Goal: Navigation & Orientation: Find specific page/section

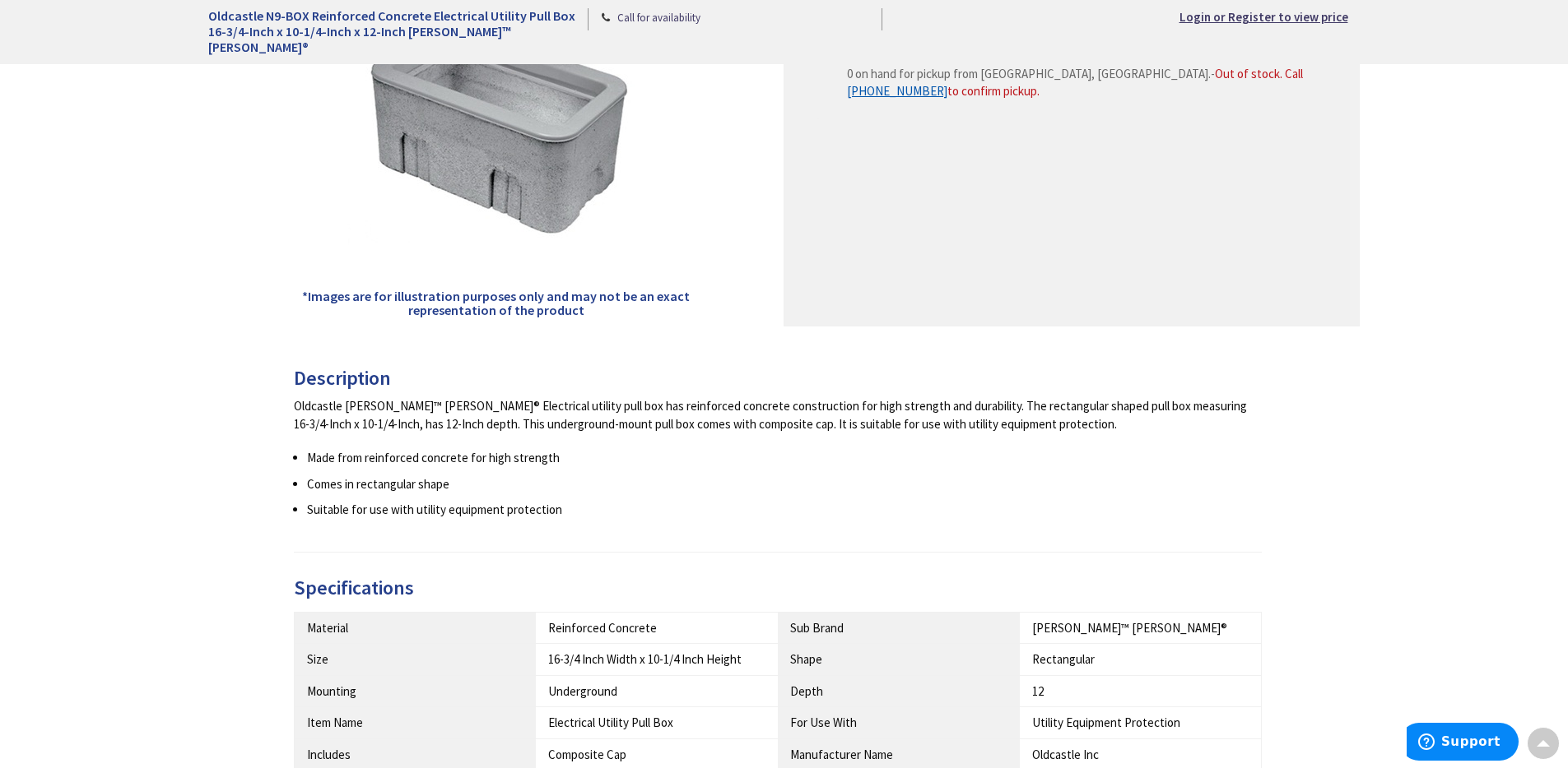
scroll to position [385, 0]
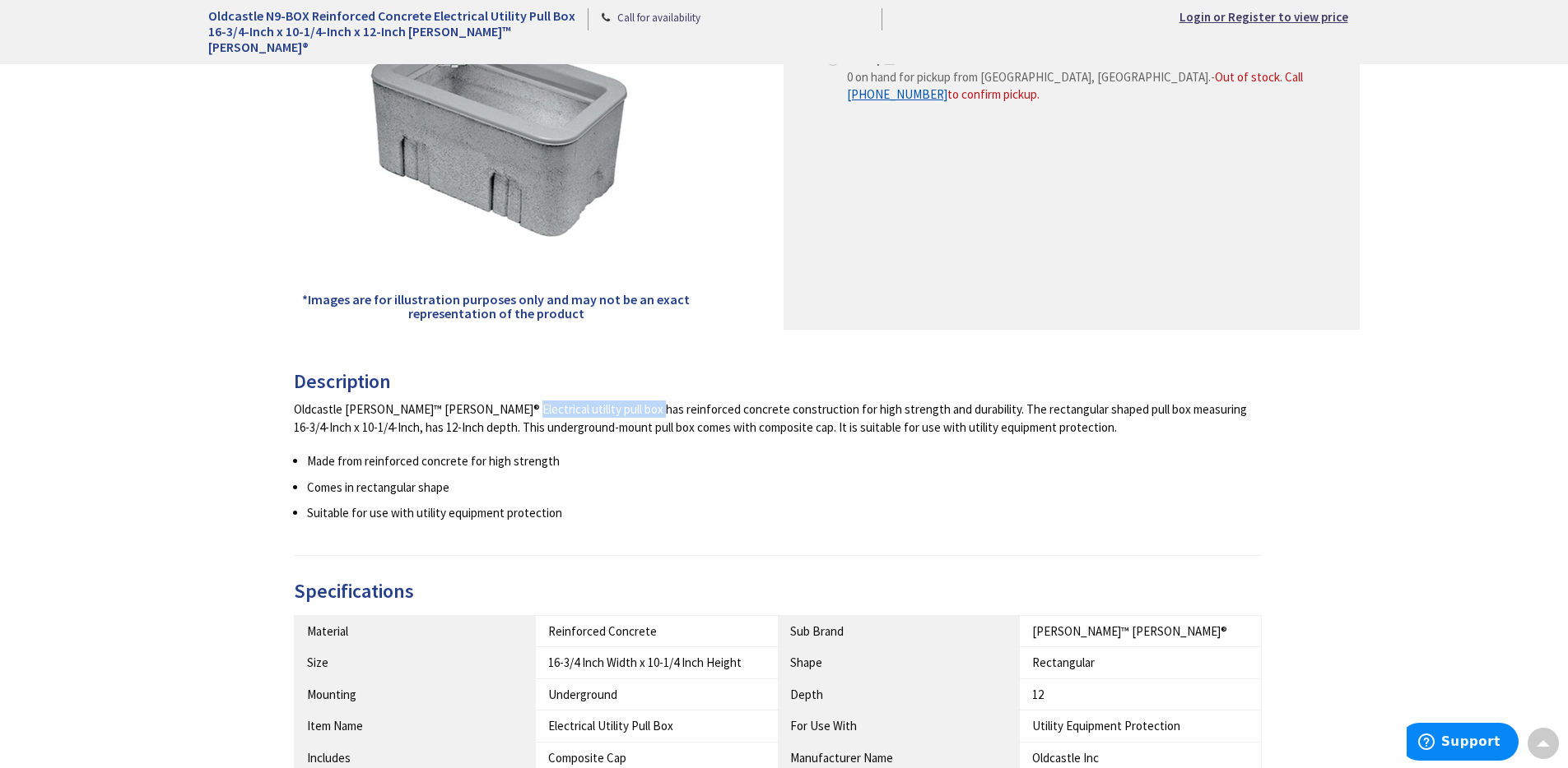
drag, startPoint x: 437, startPoint y: 409, endPoint x: 560, endPoint y: 413, distance: 123.1
click at [560, 413] on div "Oldcastle Christy™ Brooks® Electrical utility pull box has reinforced concrete …" at bounding box center [778, 418] width 969 height 35
drag, startPoint x: 435, startPoint y: 411, endPoint x: 559, endPoint y: 413, distance: 124.0
click at [559, 413] on div "Oldcastle Christy™ Brooks® Electrical utility pull box has reinforced concrete …" at bounding box center [778, 418] width 969 height 35
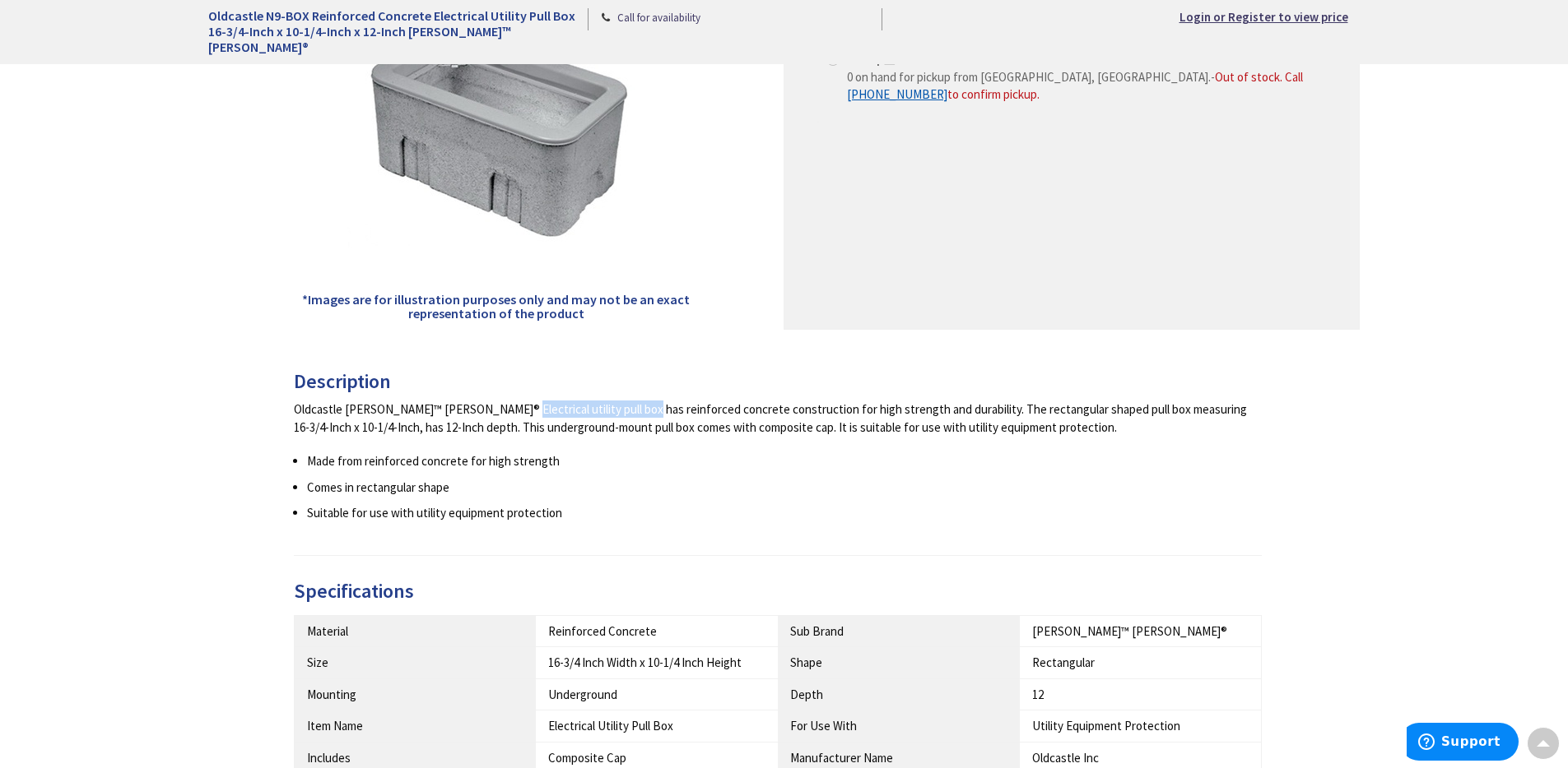
copy div "Electrical utility pull box"
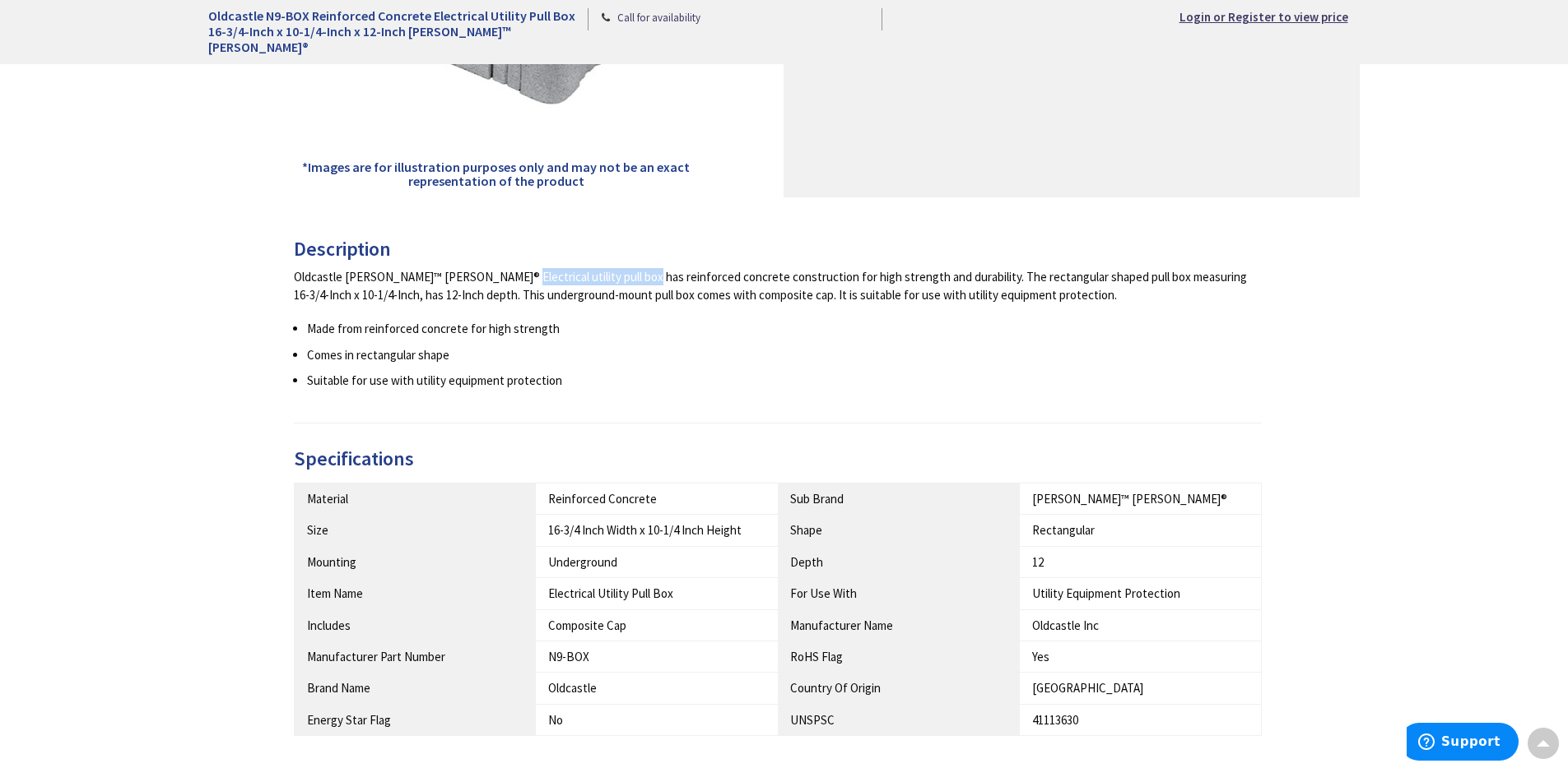
scroll to position [240, 0]
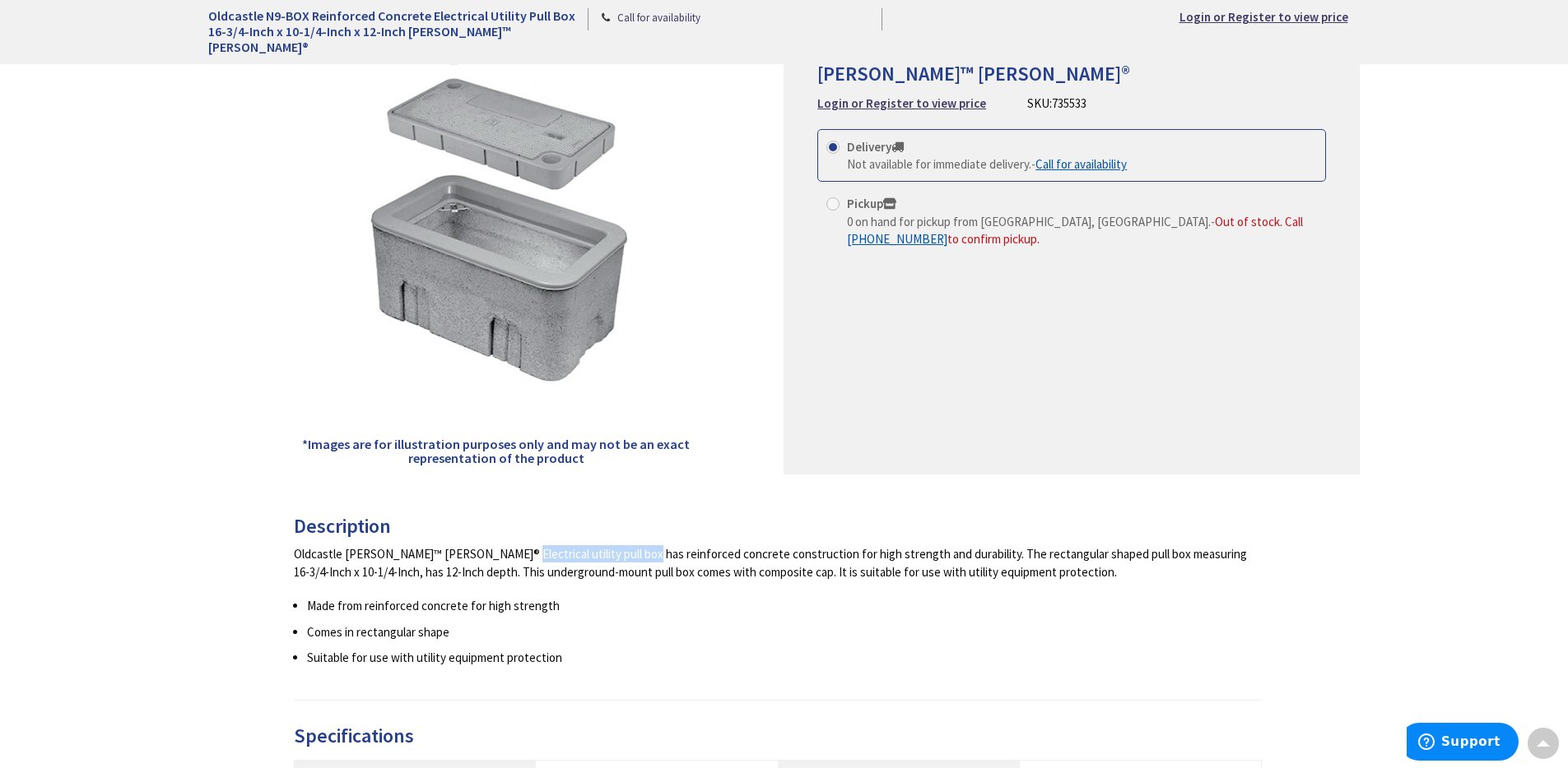
copy div "Electrical utility pull box"
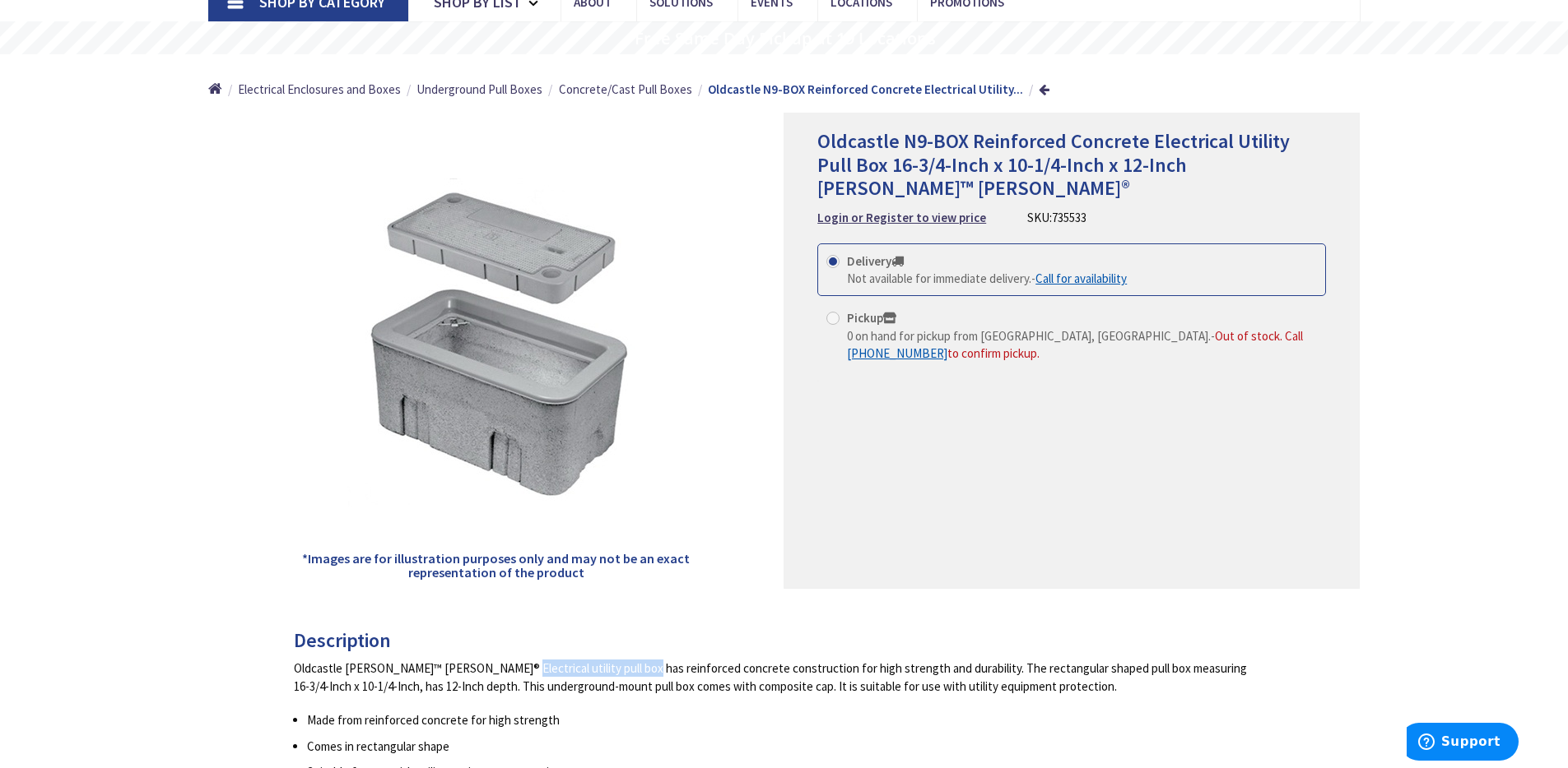
scroll to position [128, 0]
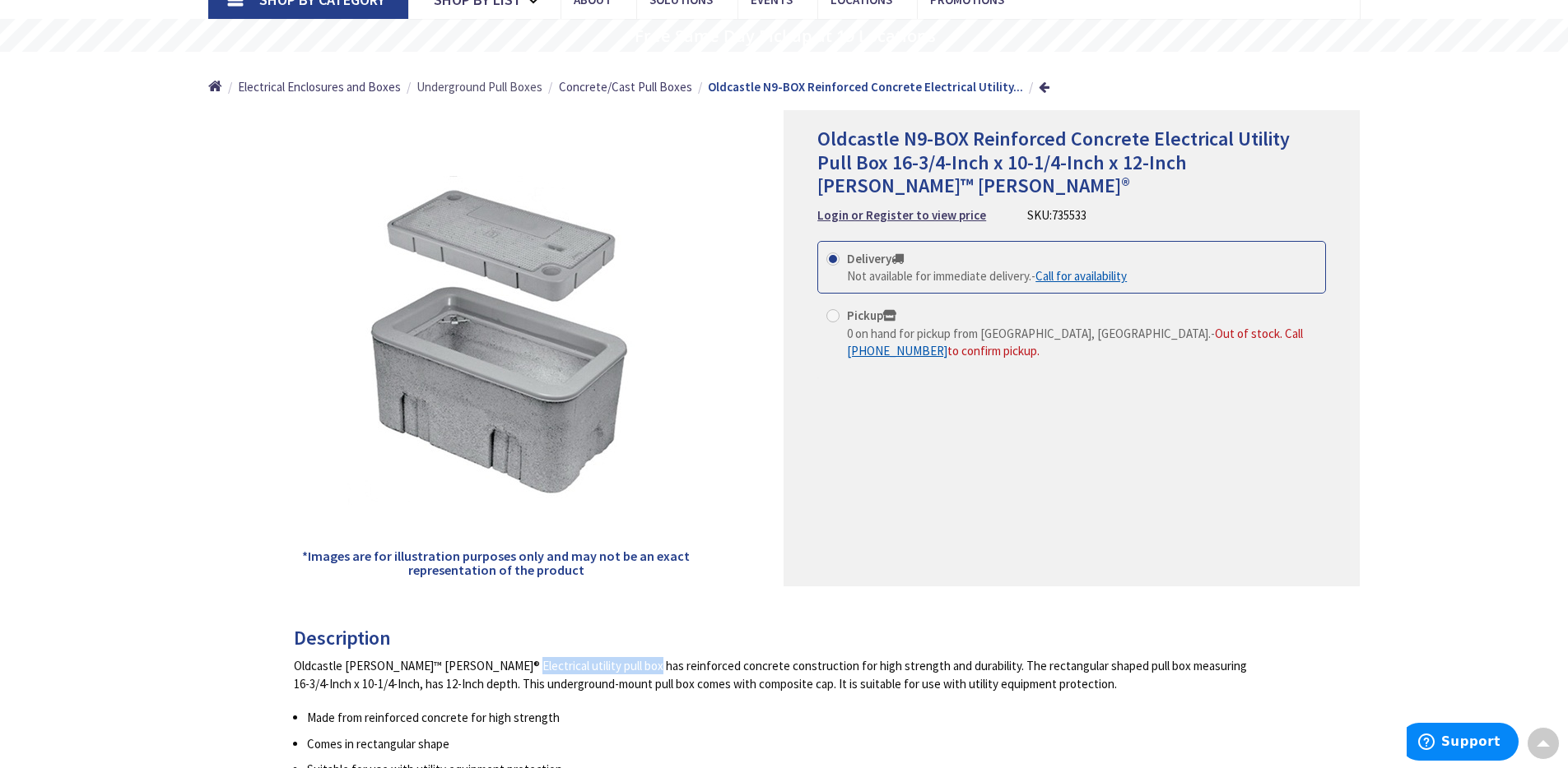
click at [503, 90] on span "Underground Pull Boxes" at bounding box center [479, 87] width 126 height 16
